Goal: Information Seeking & Learning: Learn about a topic

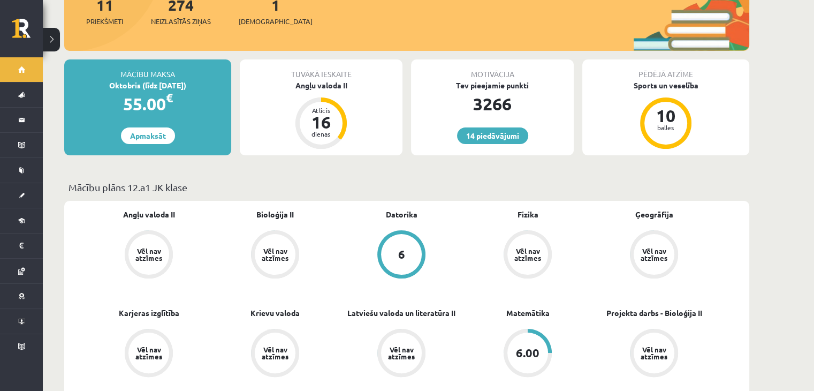
scroll to position [214, 0]
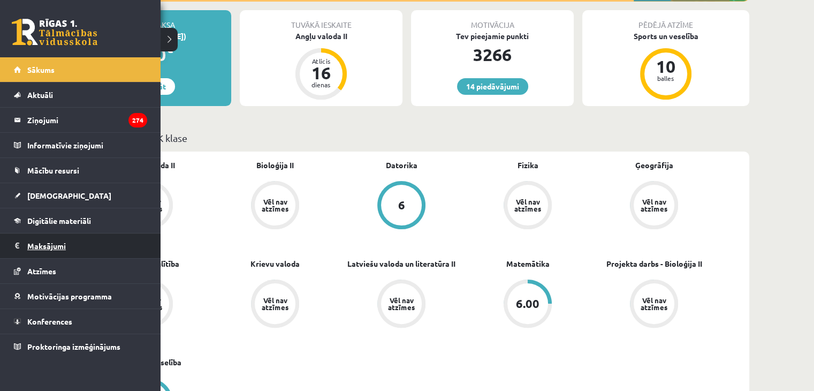
click at [52, 243] on legend "Maksājumi 0" at bounding box center [87, 245] width 120 height 25
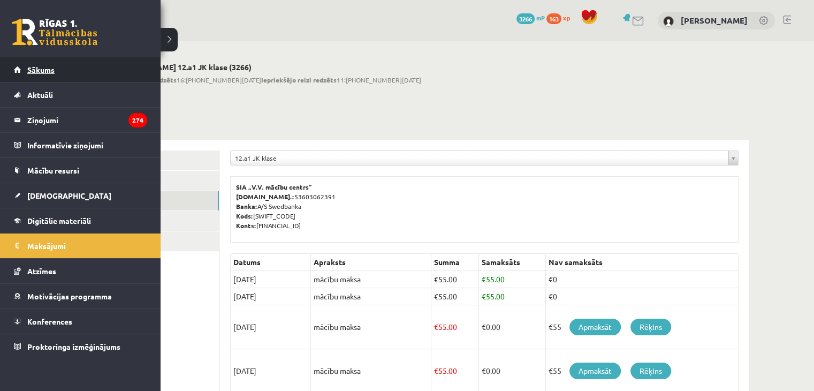
click at [52, 72] on span "Sākums" at bounding box center [40, 70] width 27 height 10
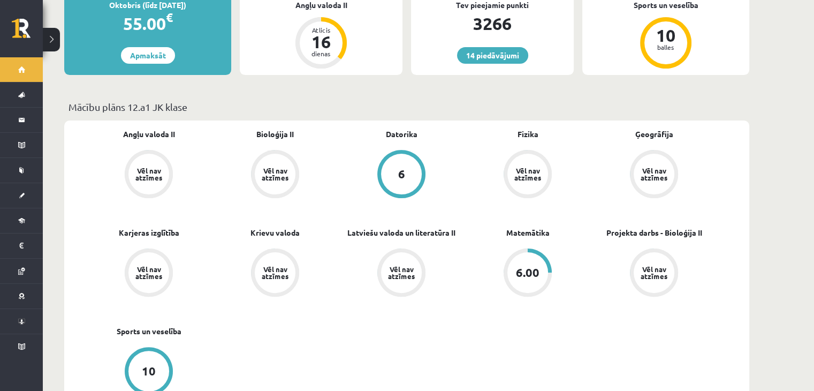
scroll to position [321, 0]
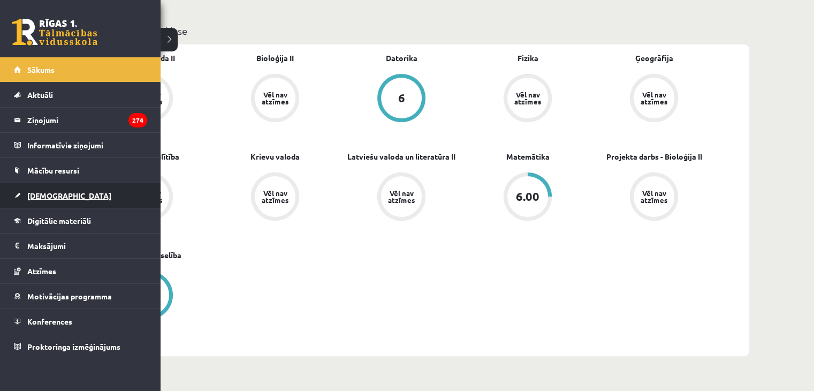
click at [50, 196] on span "[DEMOGRAPHIC_DATA]" at bounding box center [69, 195] width 84 height 10
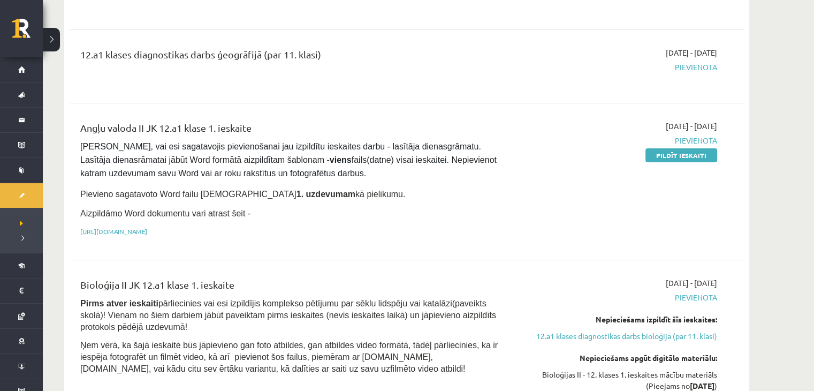
scroll to position [160, 0]
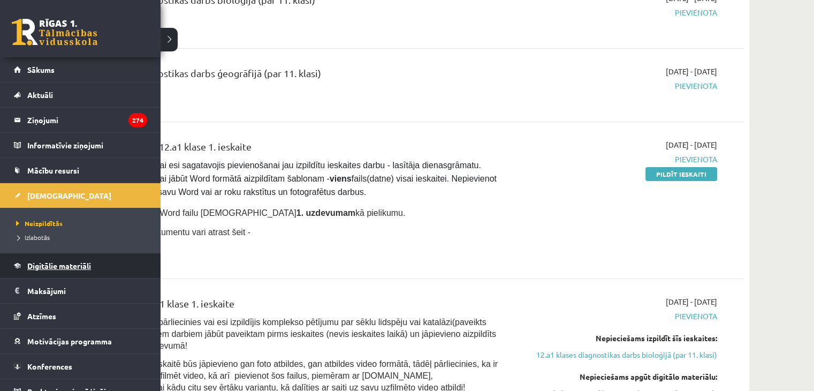
click at [51, 266] on span "Digitālie materiāli" at bounding box center [59, 266] width 64 height 10
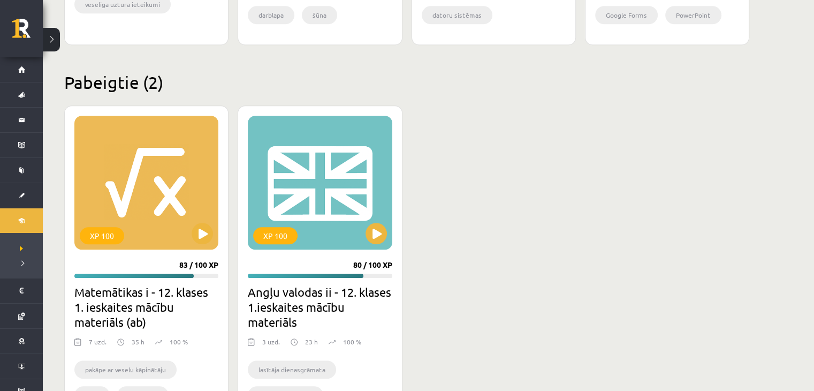
scroll to position [1010, 0]
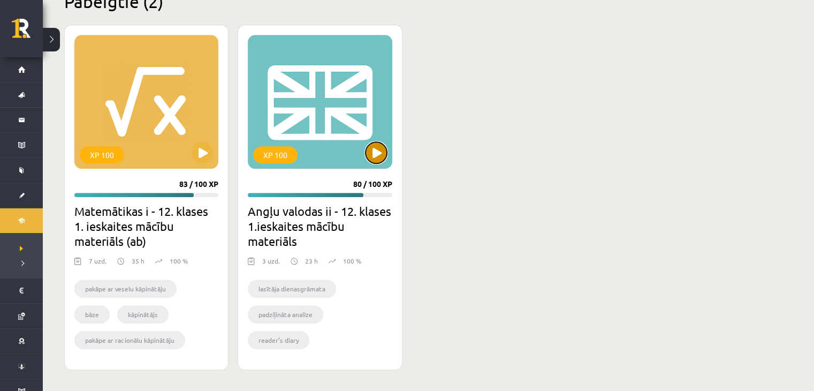
click at [372, 148] on button at bounding box center [375, 152] width 21 height 21
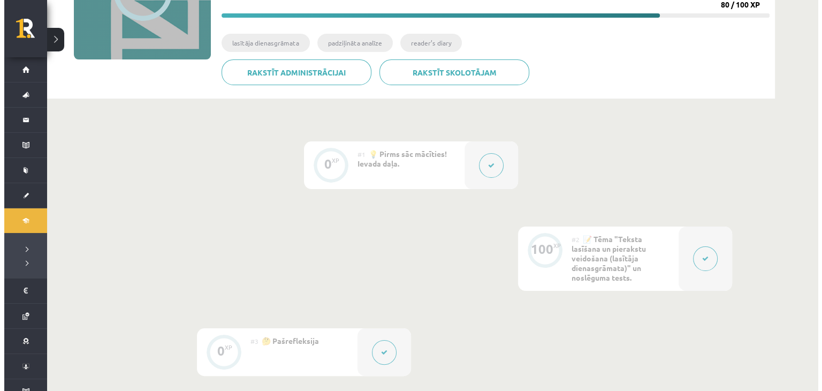
scroll to position [160, 0]
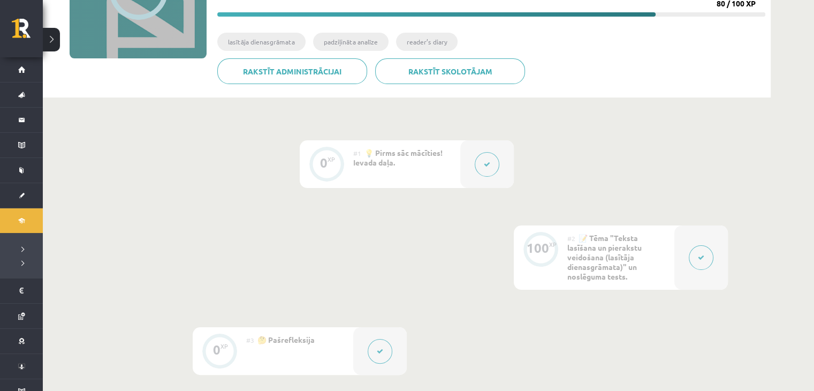
click at [694, 260] on button at bounding box center [700, 257] width 25 height 25
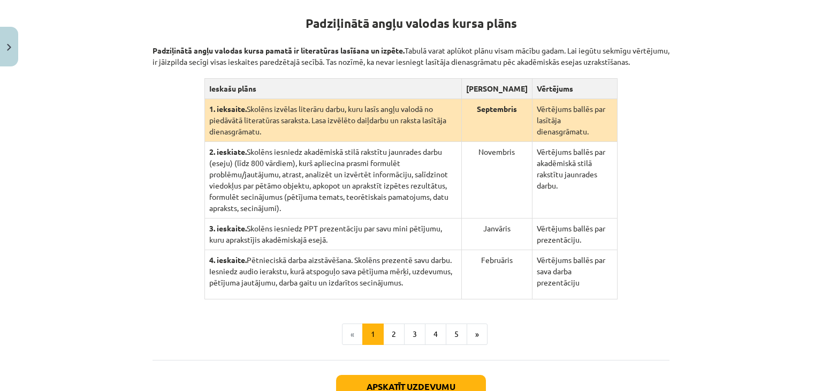
scroll to position [214, 0]
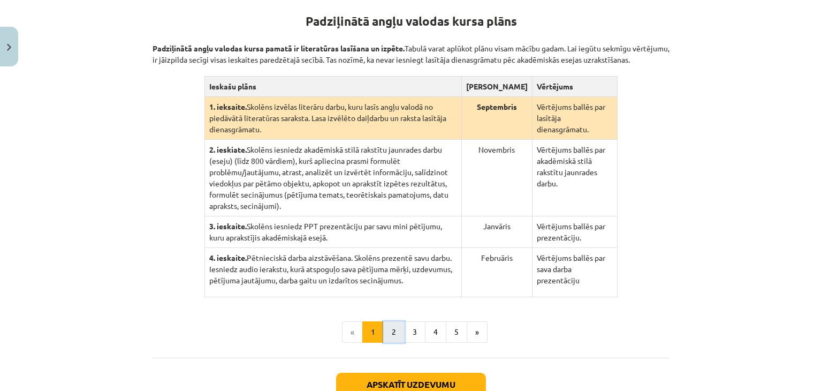
click at [387, 322] on button "2" at bounding box center [393, 331] width 21 height 21
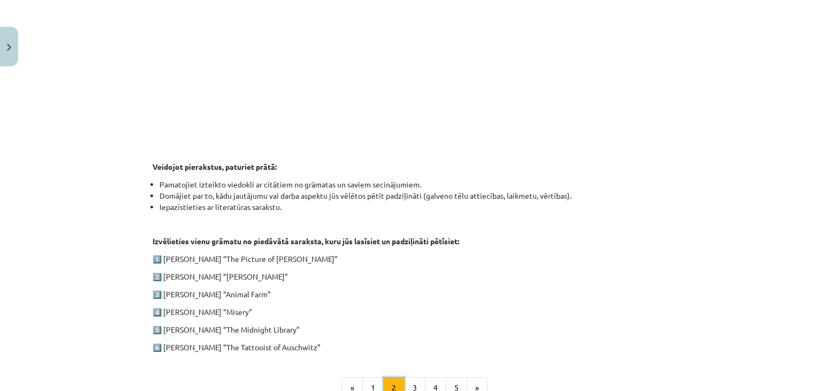
scroll to position [422, 0]
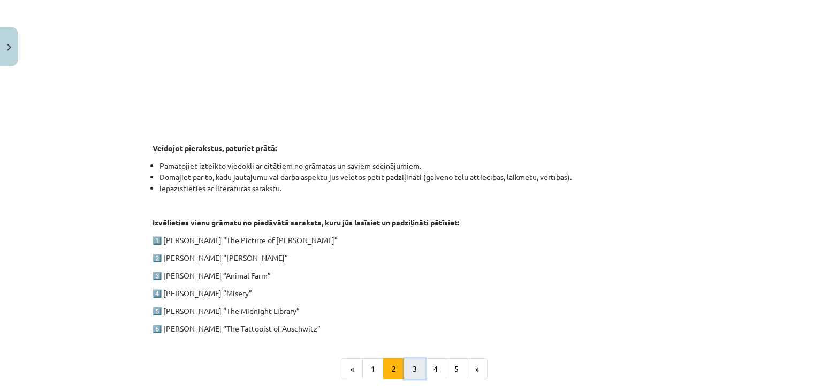
click at [412, 363] on button "3" at bounding box center [414, 368] width 21 height 21
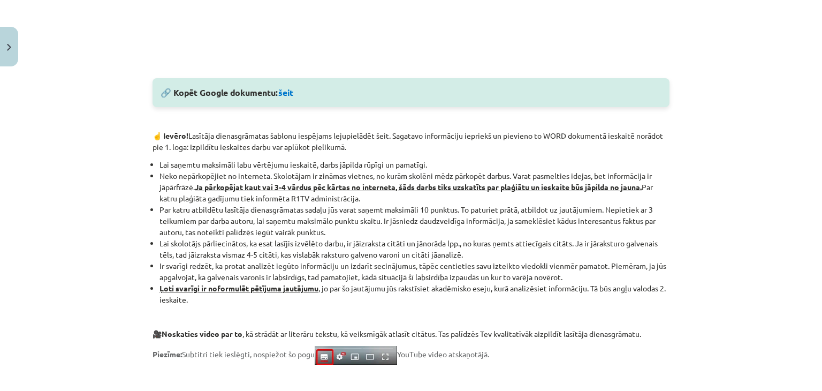
scroll to position [535, 0]
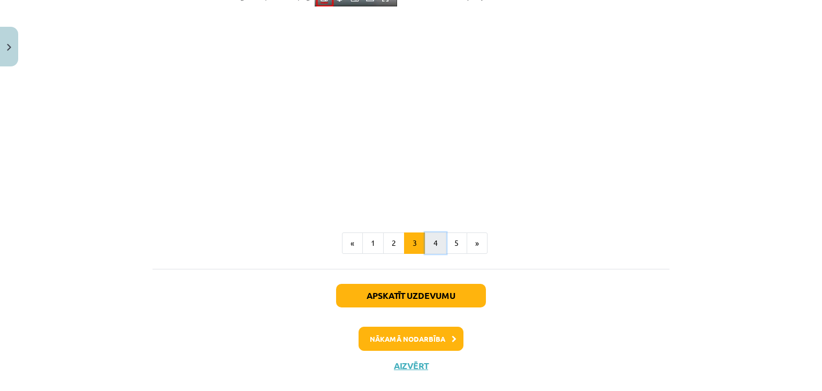
click at [434, 248] on button "4" at bounding box center [435, 242] width 21 height 21
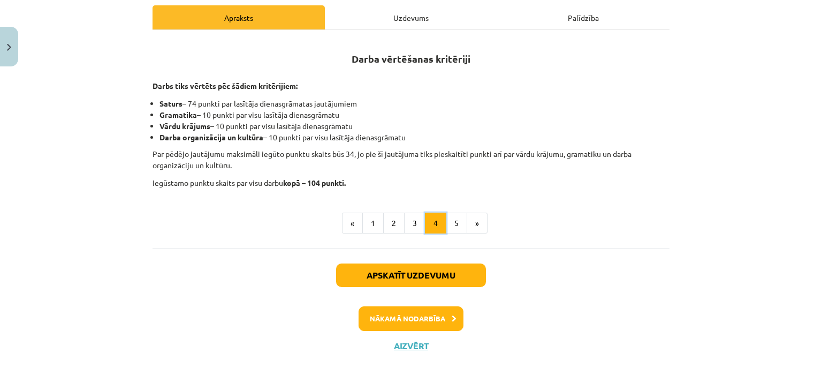
scroll to position [168, 0]
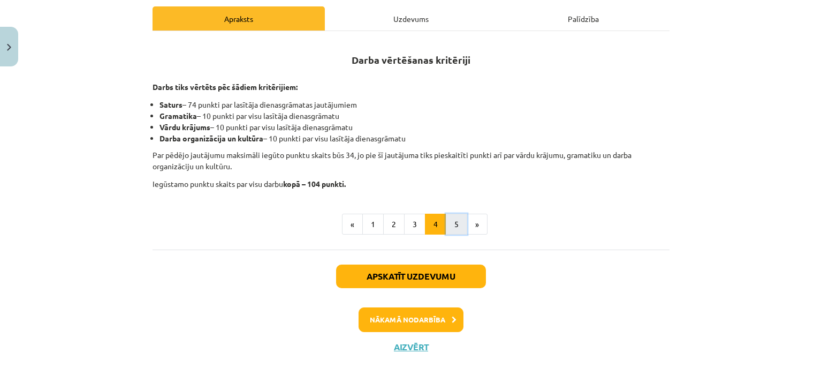
click at [448, 223] on button "5" at bounding box center [456, 223] width 21 height 21
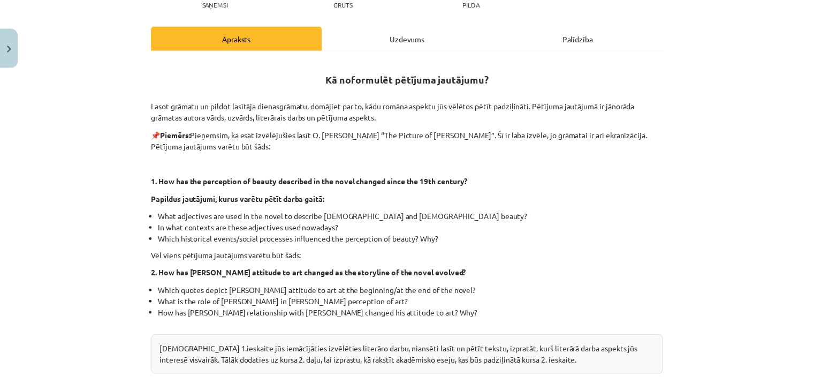
scroll to position [0, 0]
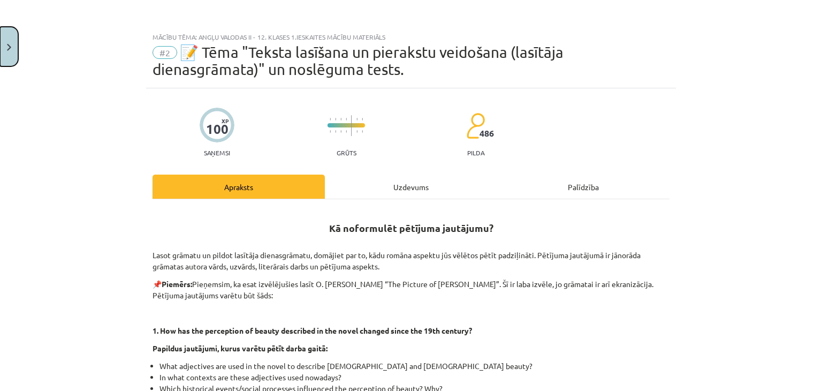
click at [0, 65] on button "Close" at bounding box center [9, 47] width 18 height 40
